Goal: Register for event/course

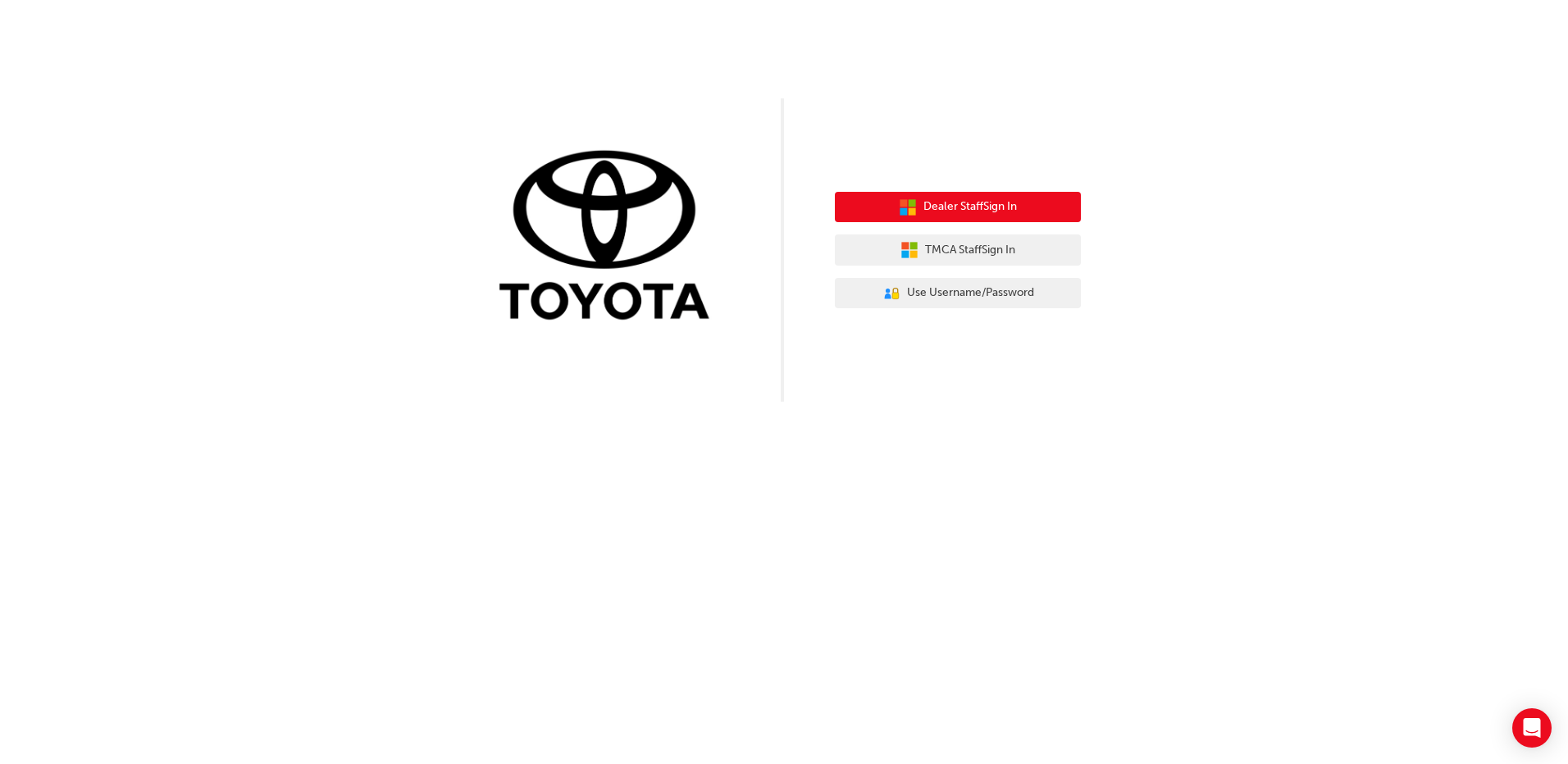
click at [943, 206] on span "Dealer Staff Sign In" at bounding box center [970, 206] width 93 height 18
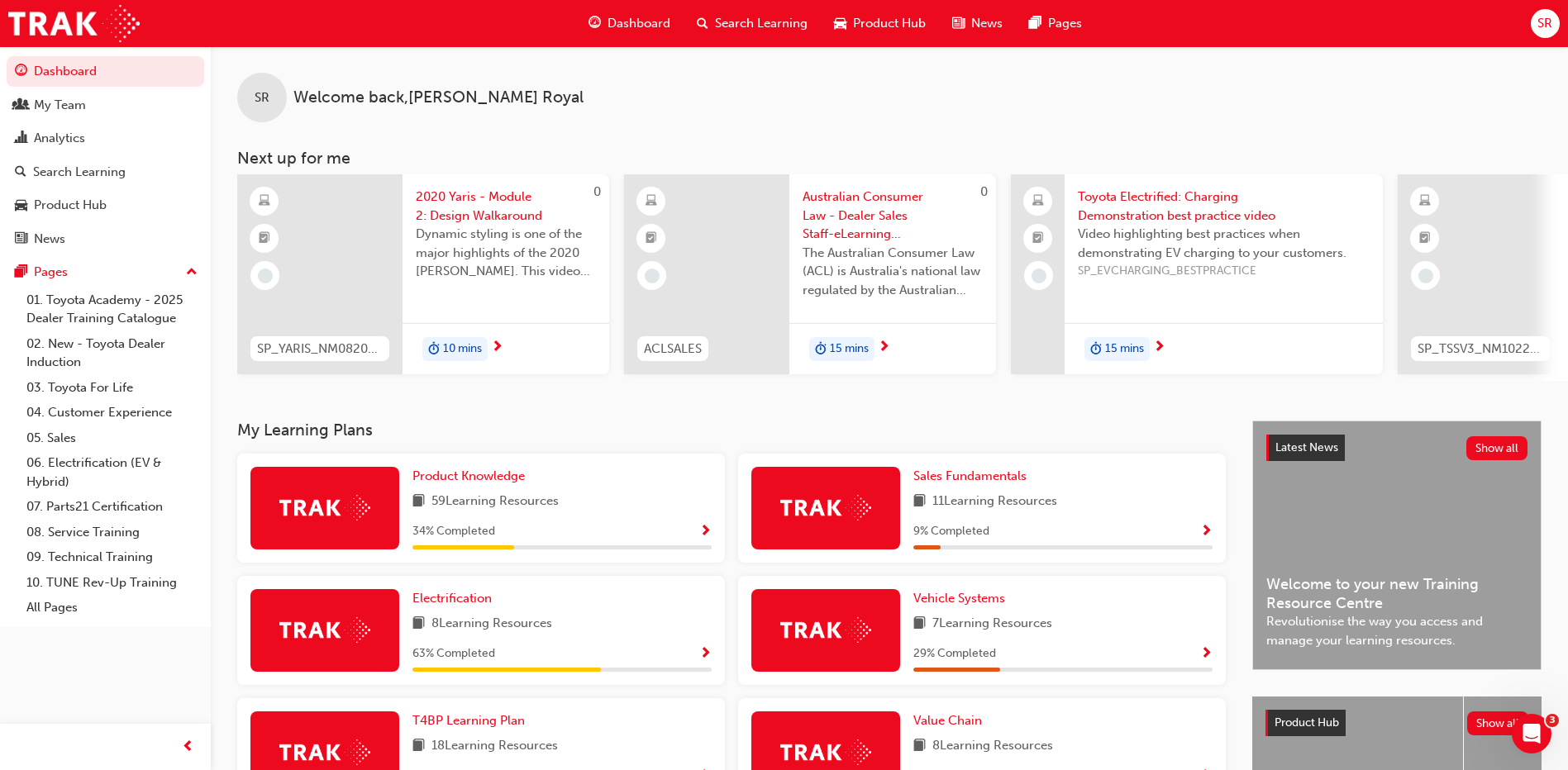
click at [769, 23] on span "Search Learning" at bounding box center [761, 23] width 93 height 19
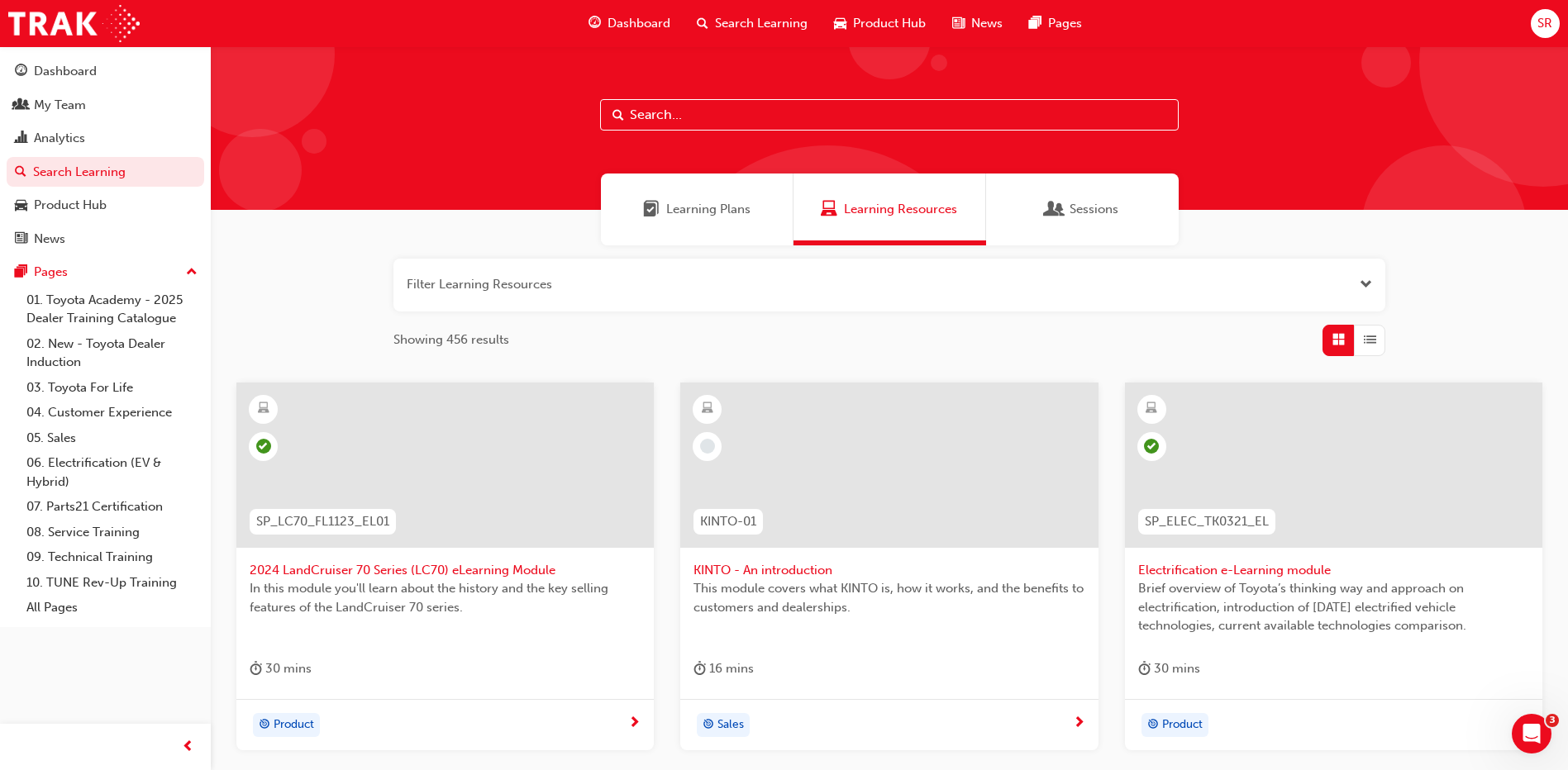
click at [667, 112] on input "text" at bounding box center [890, 114] width 579 height 31
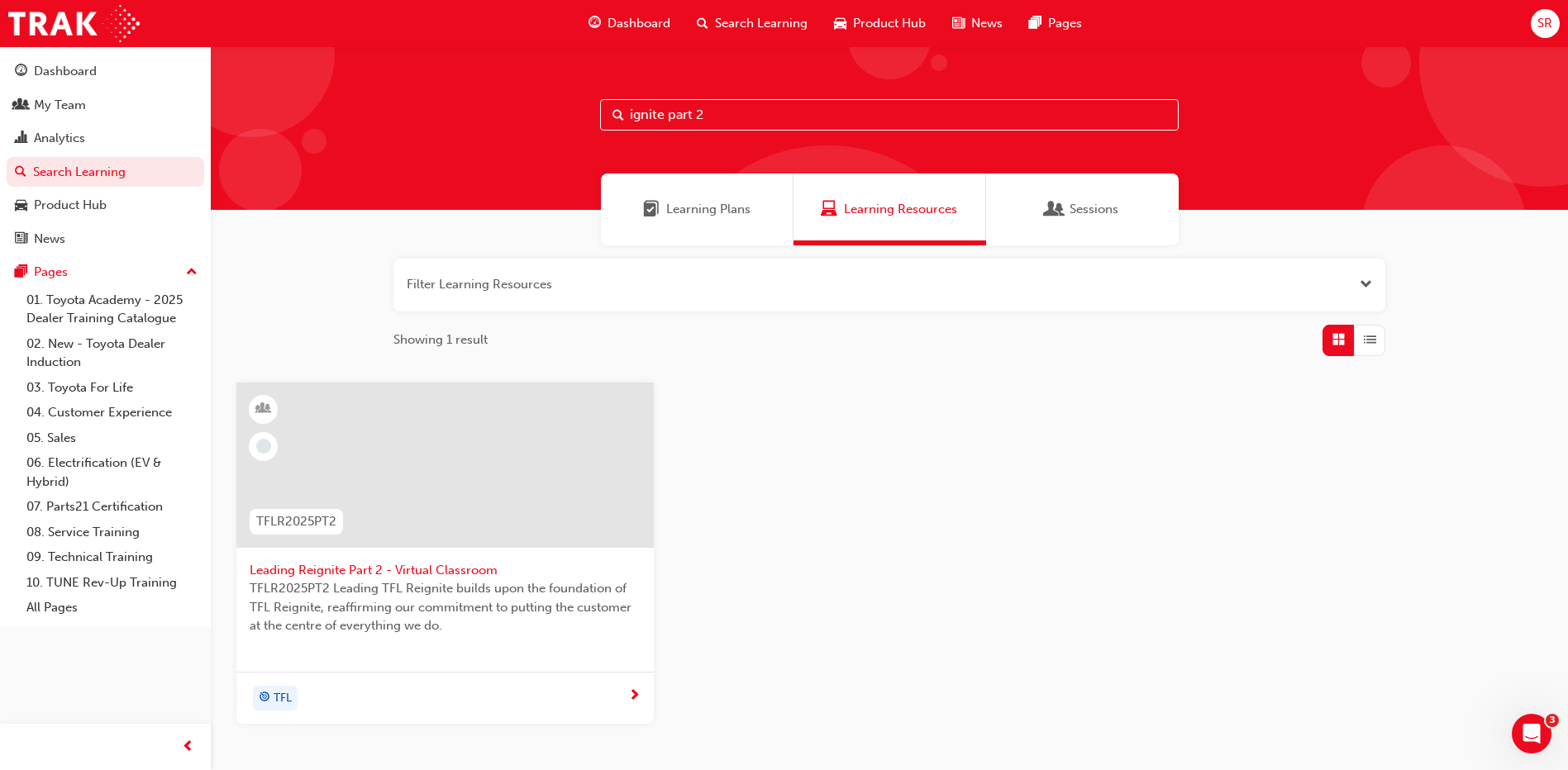
type input "ignite part 2"
click at [418, 695] on div "TFL" at bounding box center [439, 698] width 379 height 25
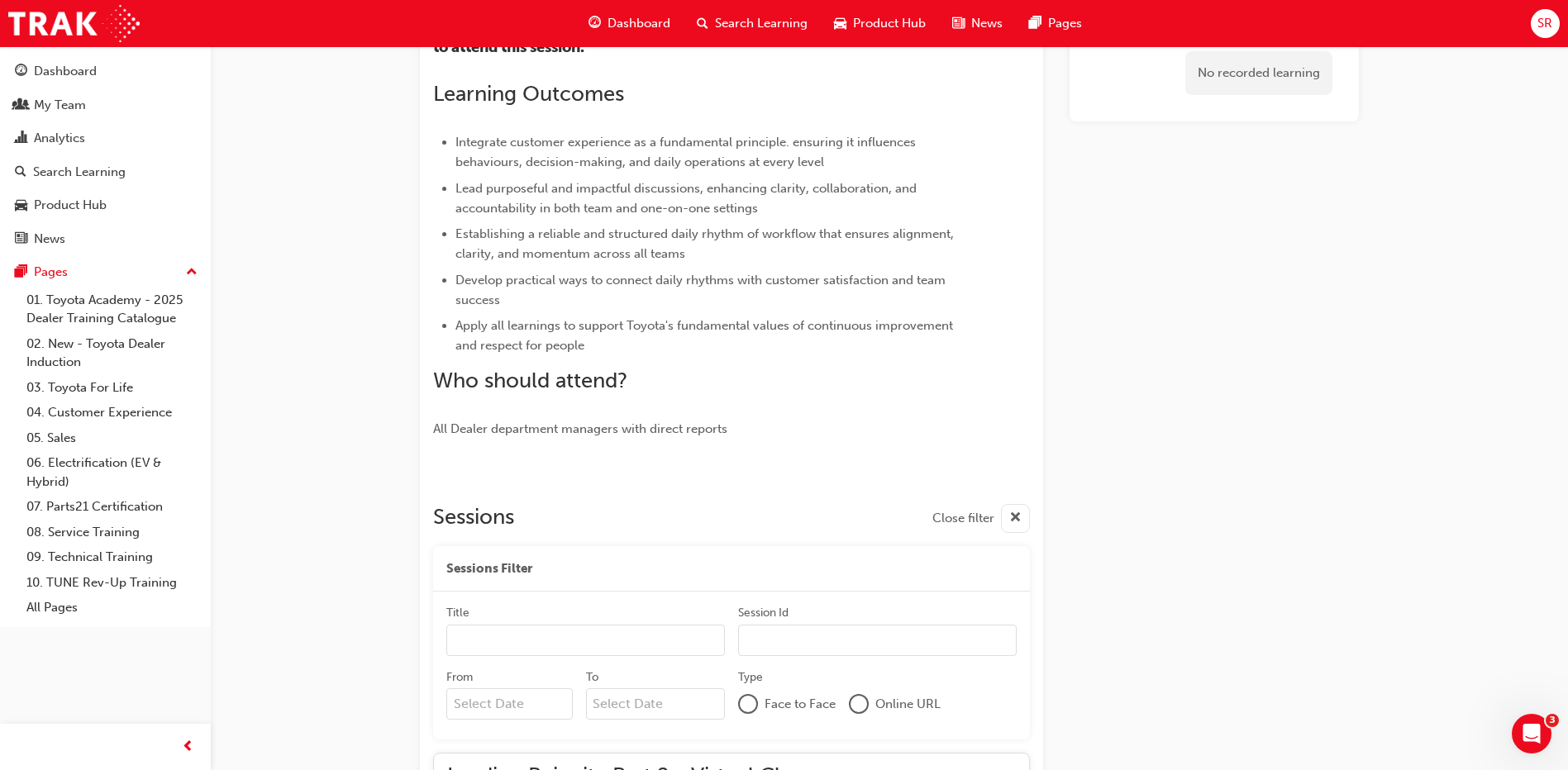
scroll to position [543, 0]
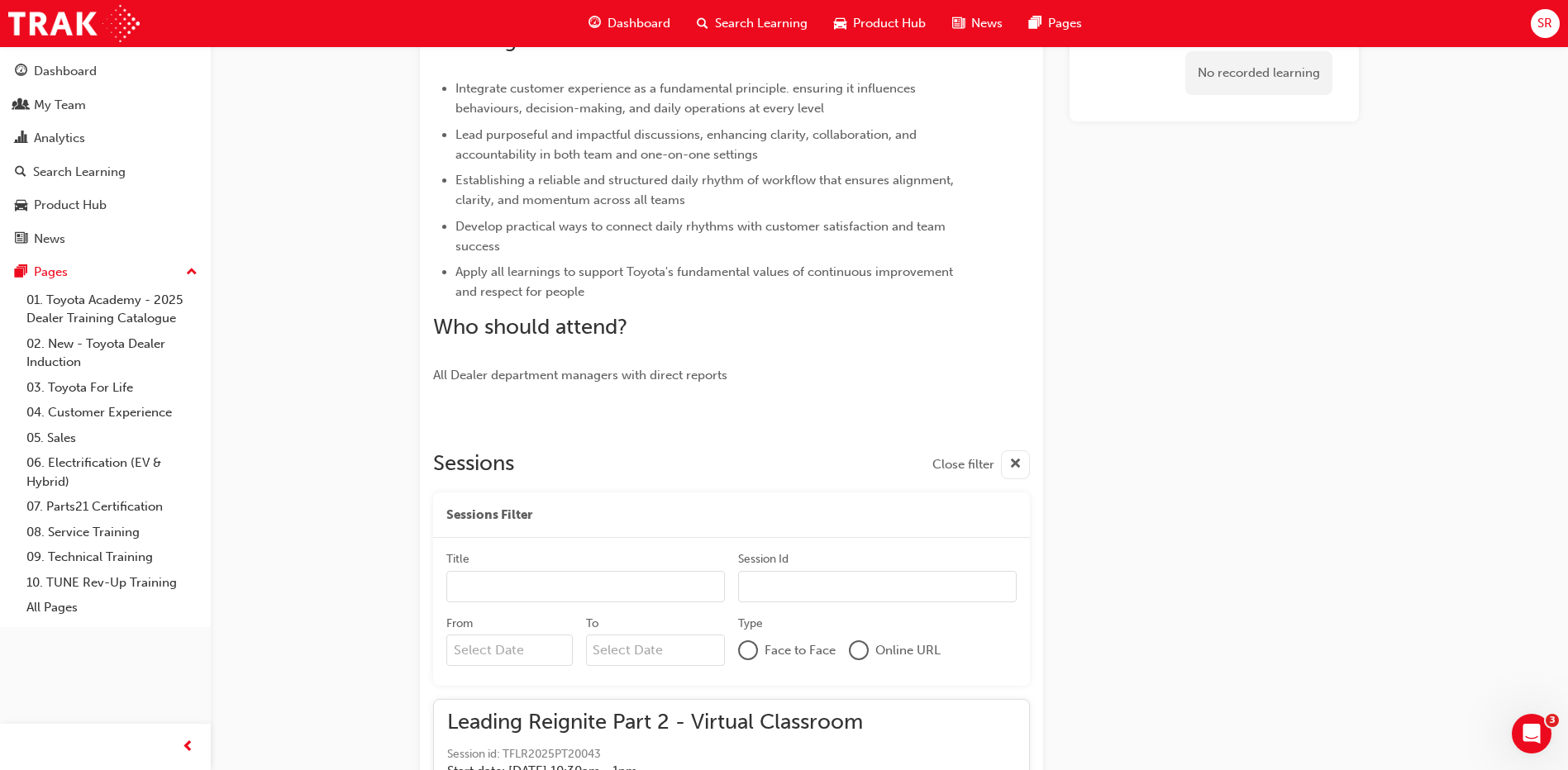
click at [590, 593] on input "Title" at bounding box center [585, 586] width 279 height 31
click at [584, 592] on input "Title" at bounding box center [585, 586] width 279 height 31
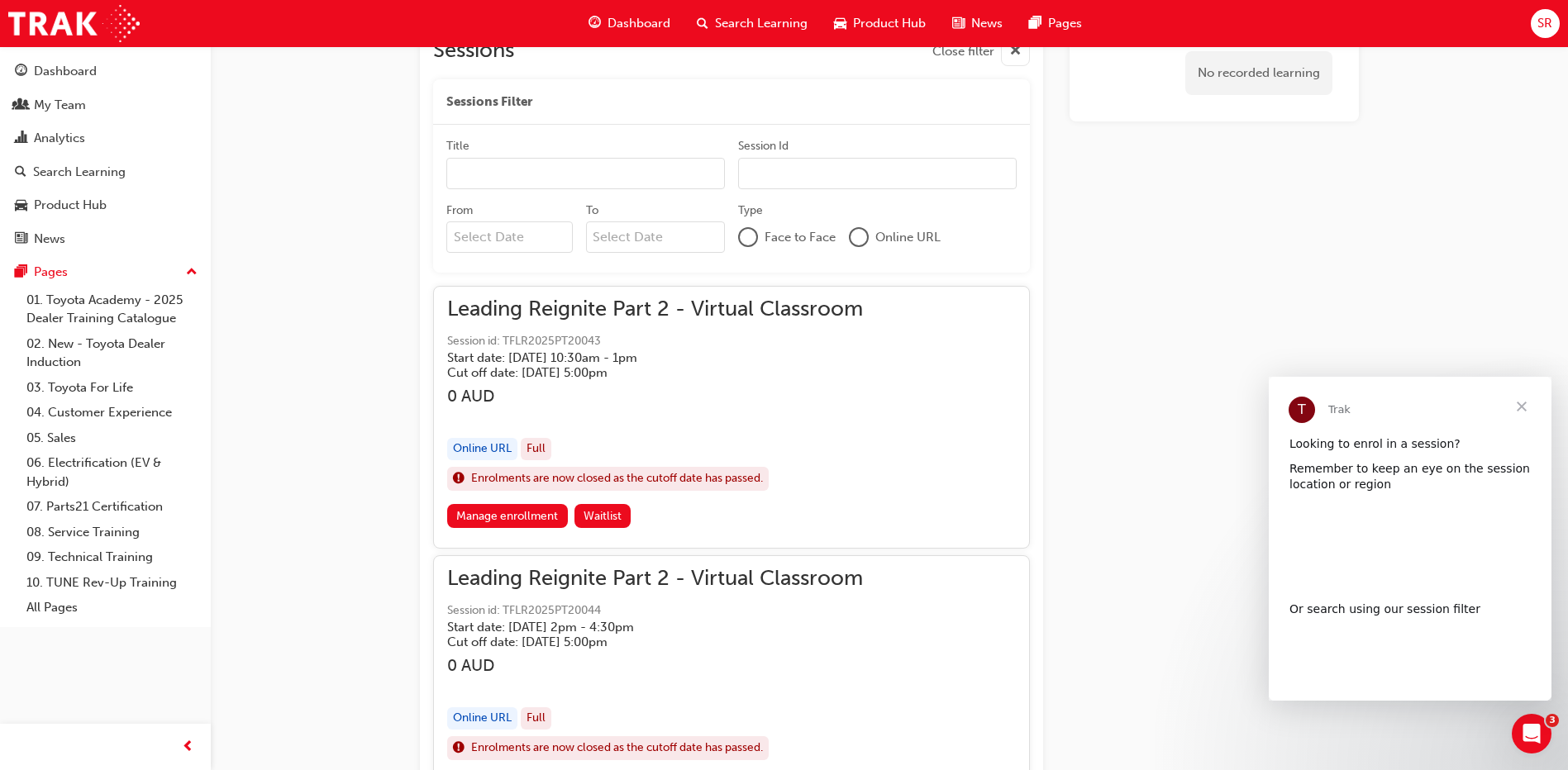
scroll to position [0, 0]
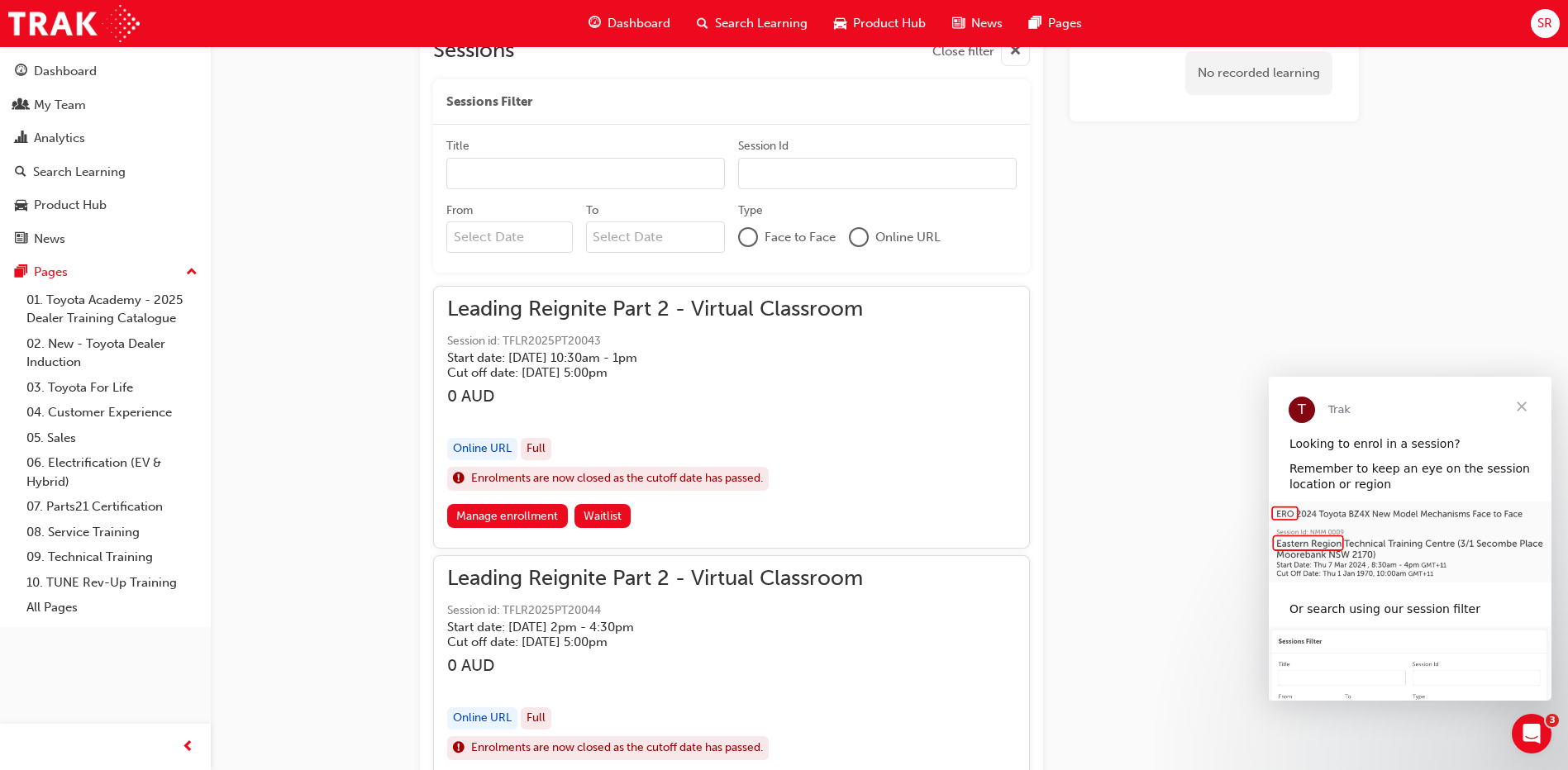
click at [1522, 400] on span "Close" at bounding box center [1521, 406] width 59 height 59
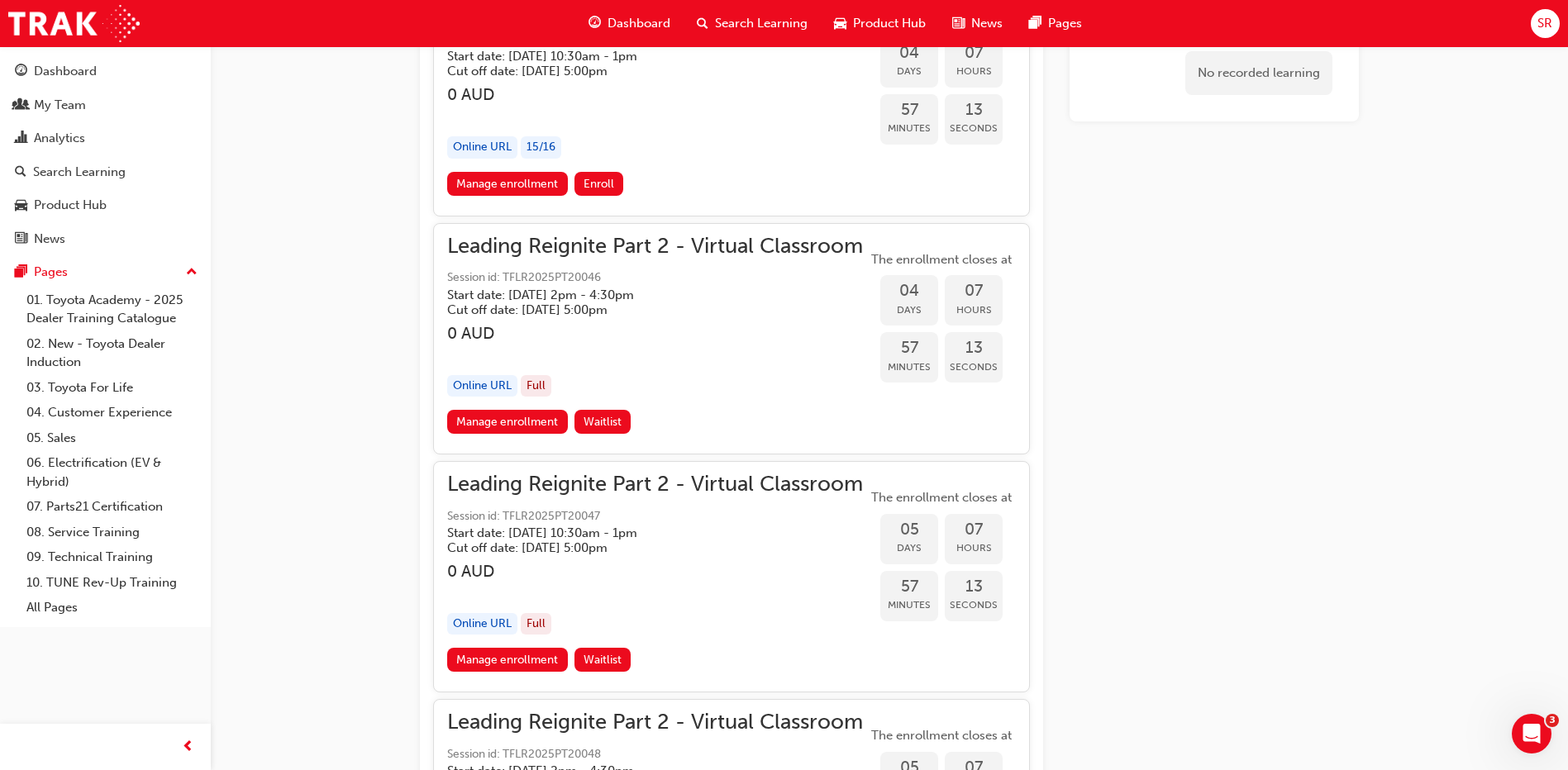
scroll to position [1535, 0]
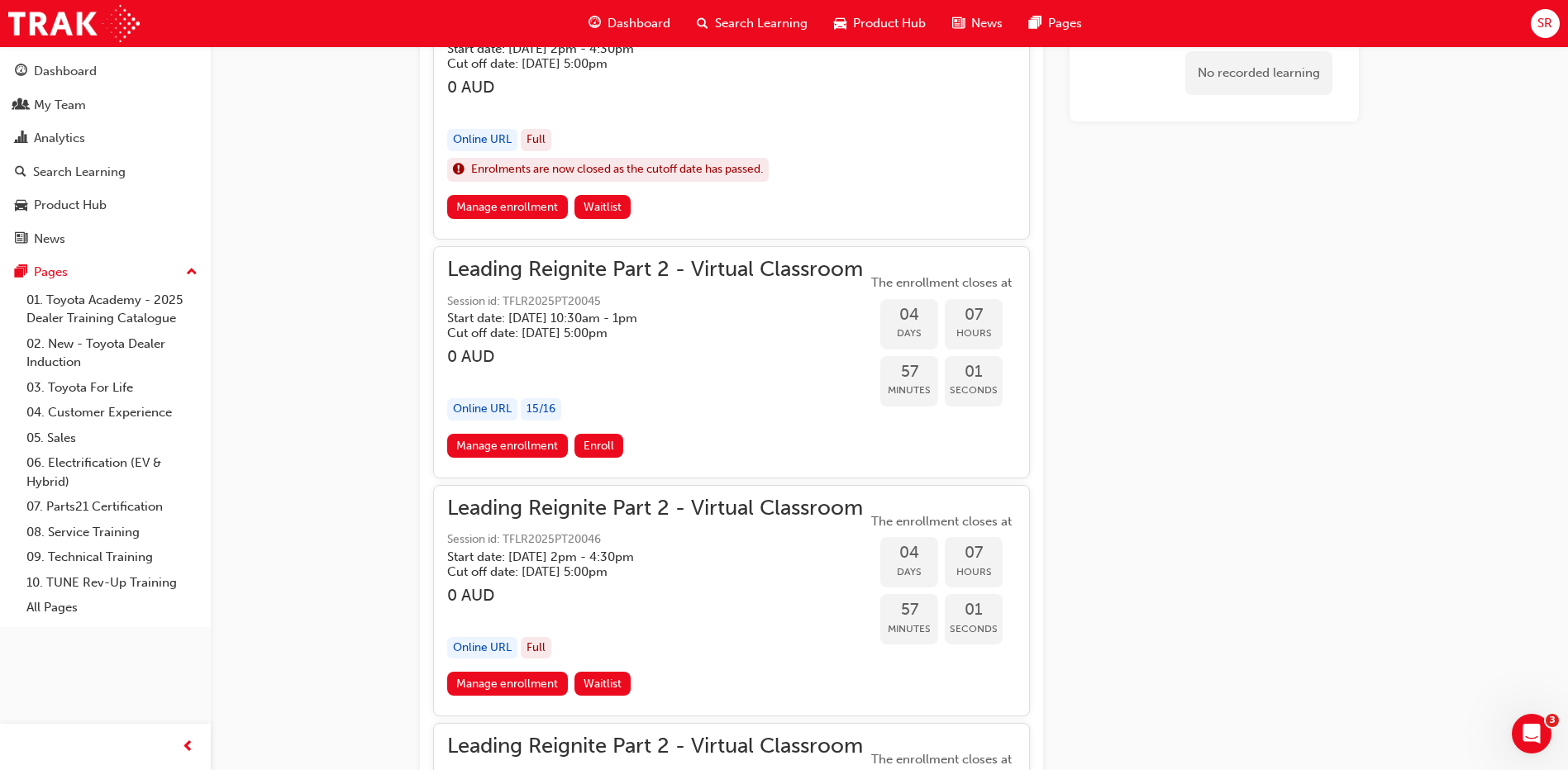
click at [602, 445] on span "Enroll" at bounding box center [599, 446] width 31 height 14
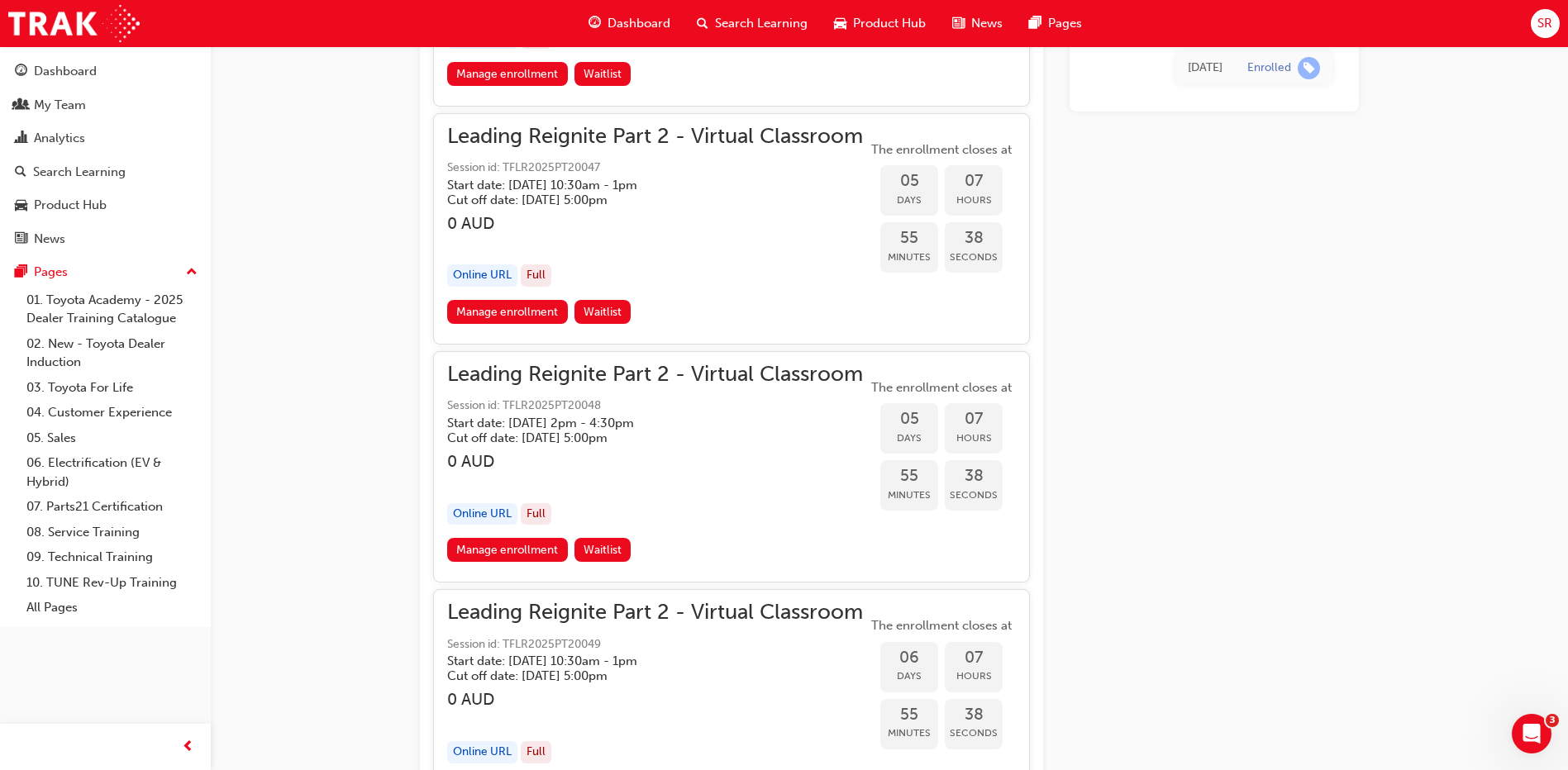
scroll to position [1488, 0]
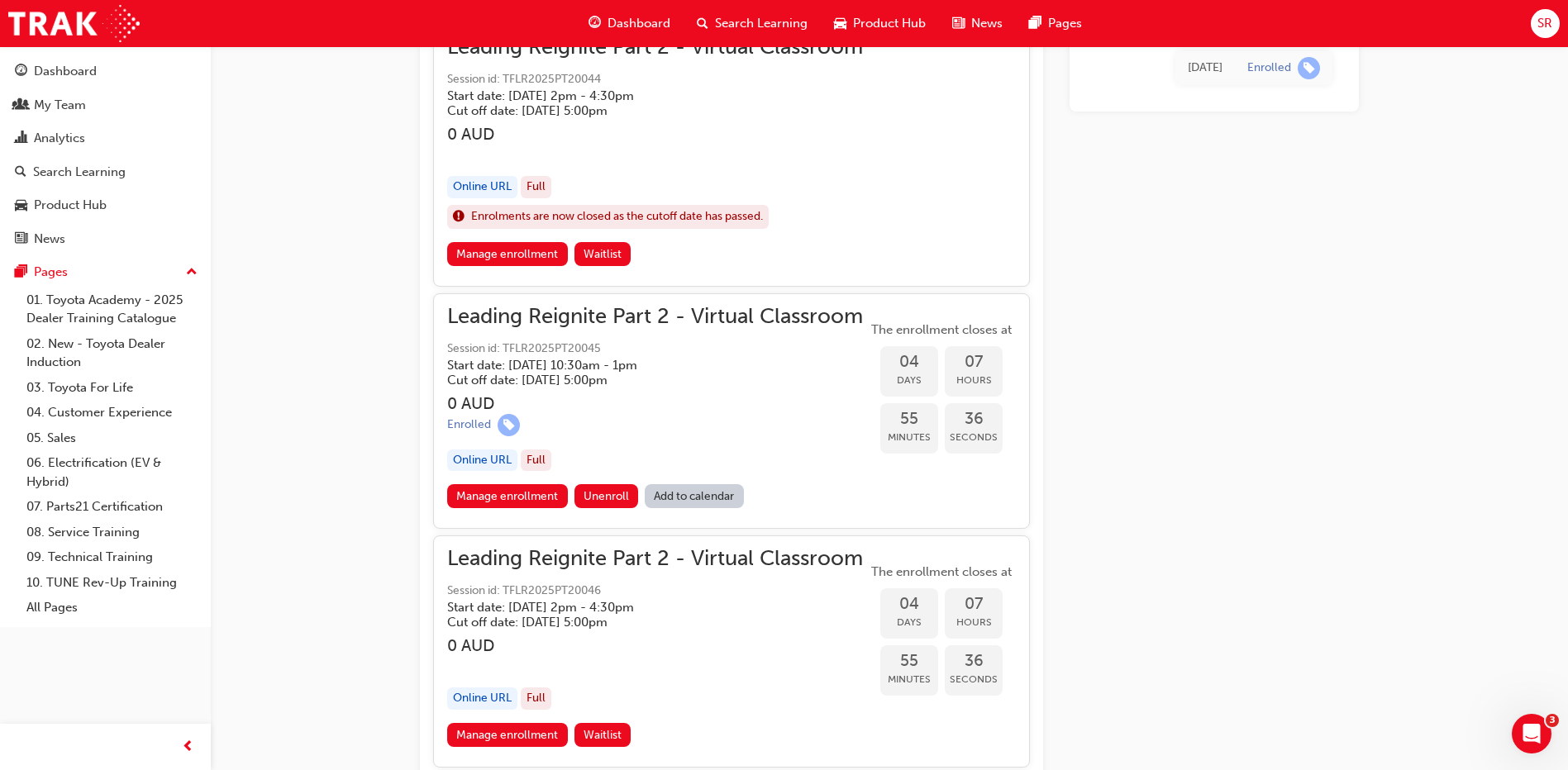
click at [1550, 31] on span "SR" at bounding box center [1545, 23] width 15 height 19
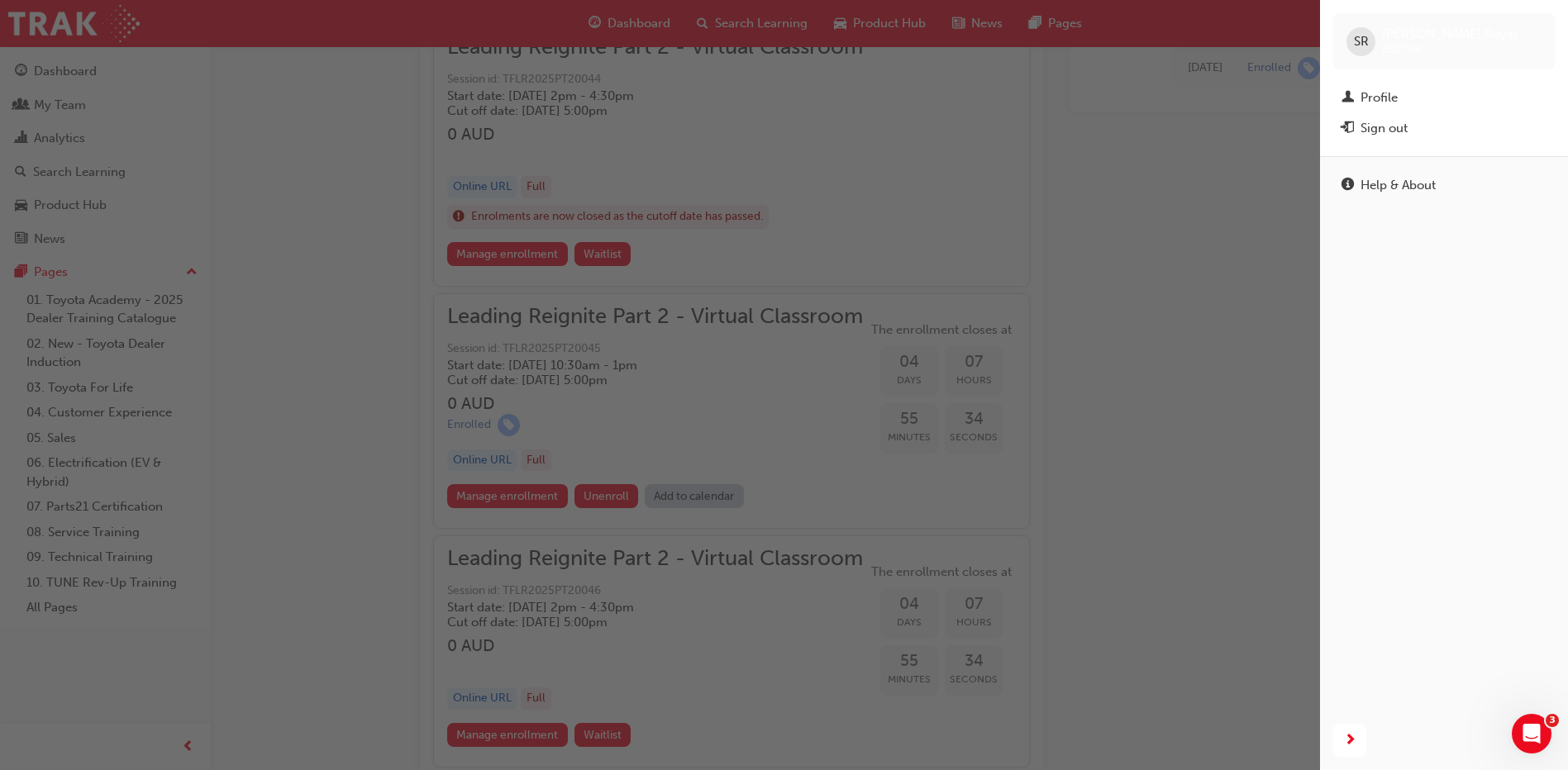
click at [1410, 100] on div "Profile" at bounding box center [1445, 97] width 205 height 20
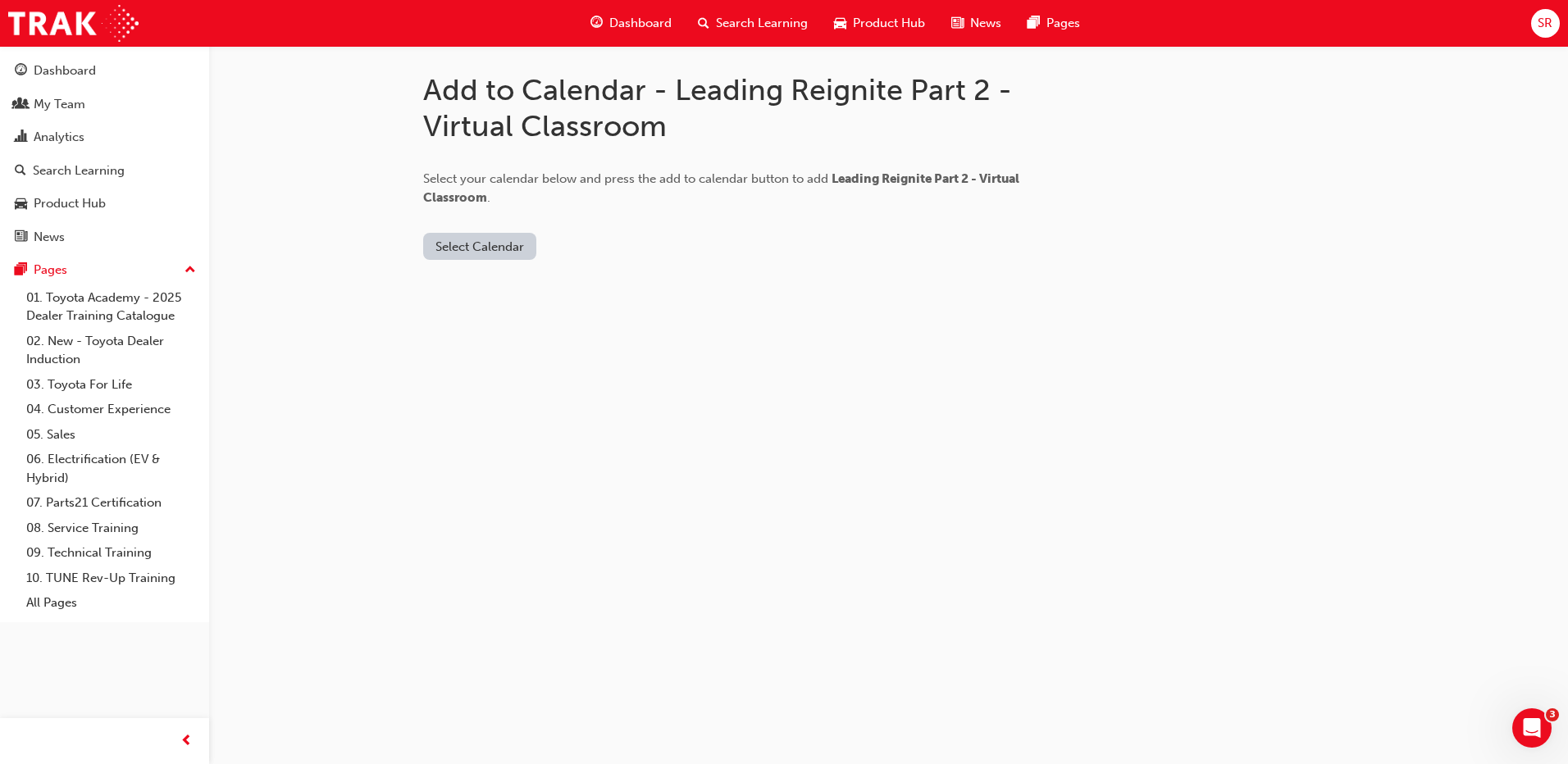
click at [509, 245] on button "Select Calendar" at bounding box center [480, 246] width 113 height 27
click at [453, 284] on div "Outlook.com" at bounding box center [481, 286] width 99 height 18
click at [462, 315] on div "Office 365" at bounding box center [460, 316] width 59 height 18
click at [464, 280] on div "Outlook.com" at bounding box center [481, 286] width 99 height 18
click at [596, 240] on button "Add to Calendar" at bounding box center [618, 246] width 117 height 27
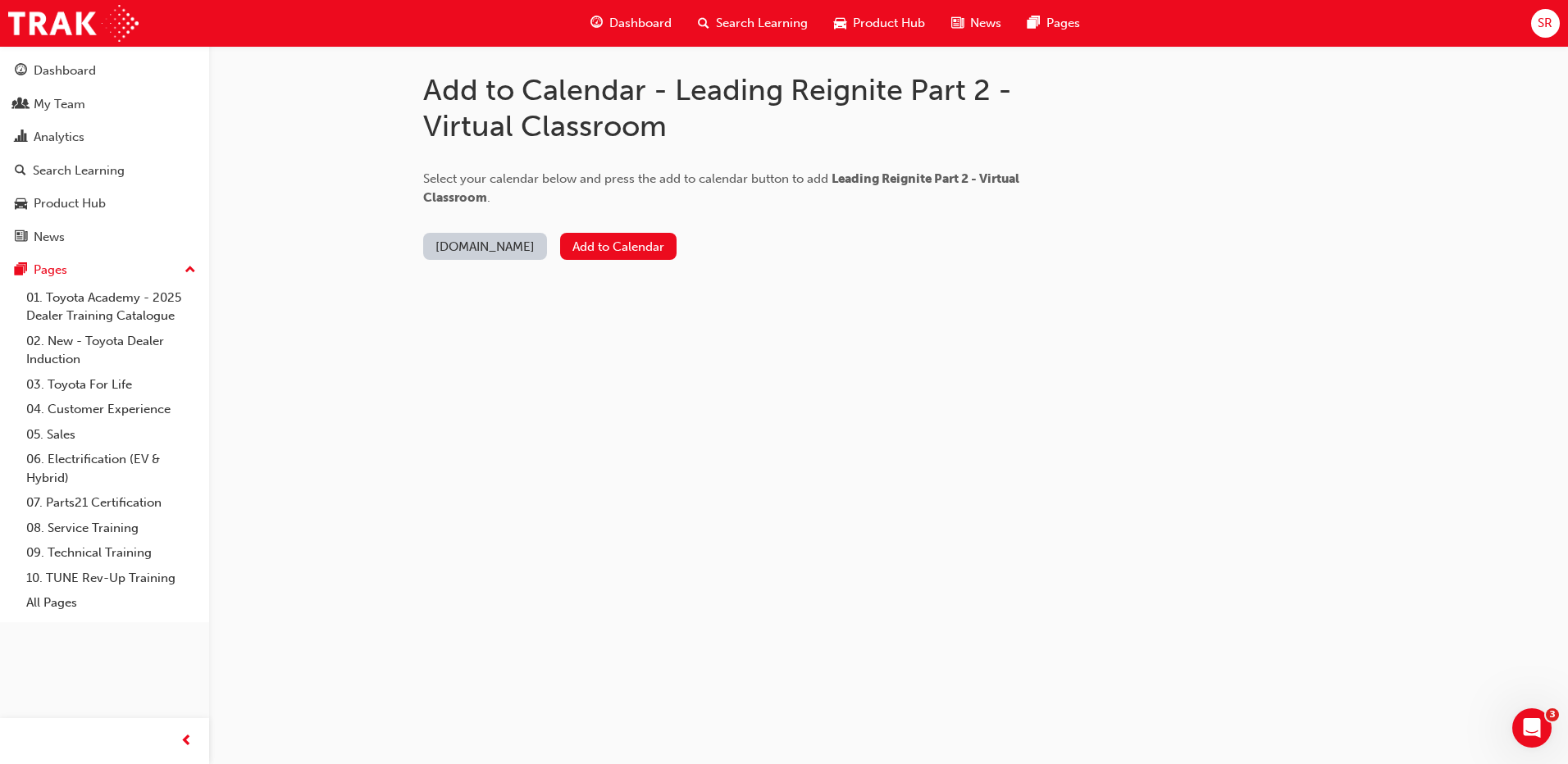
click at [576, 258] on button "Add to Calendar" at bounding box center [618, 246] width 117 height 27
click at [466, 248] on button "Outlook.com" at bounding box center [485, 246] width 124 height 27
click at [459, 315] on div "Office 365" at bounding box center [454, 316] width 59 height 18
click at [584, 239] on button "Add to Calendar" at bounding box center [578, 246] width 117 height 27
